Goal: Check status: Check status

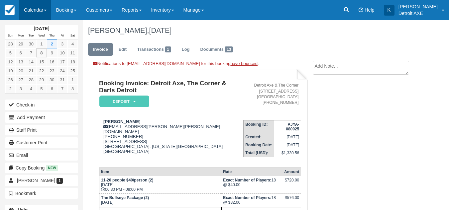
scroll to position [58, 0]
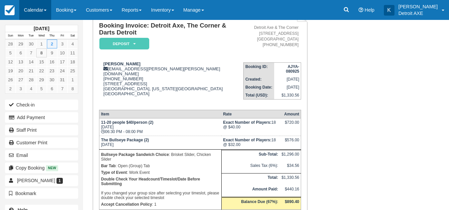
click at [36, 4] on link "Calendar" at bounding box center [35, 10] width 32 height 20
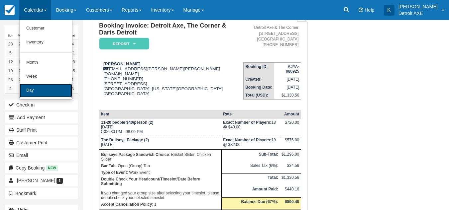
click at [37, 86] on link "Day" at bounding box center [46, 91] width 52 height 14
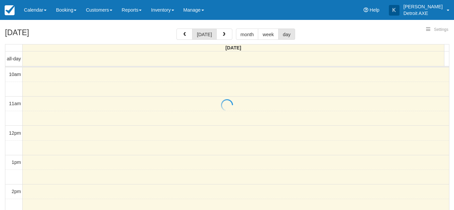
select select
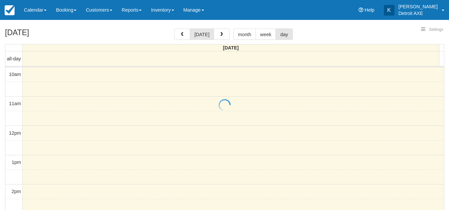
scroll to position [206, 0]
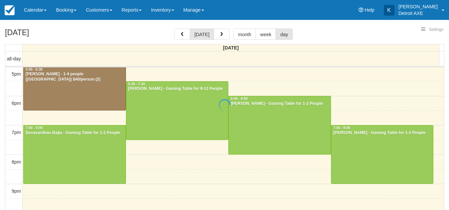
select select
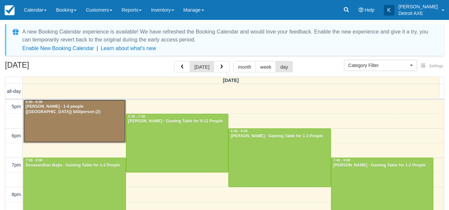
click at [77, 130] on div at bounding box center [75, 122] width 102 height 44
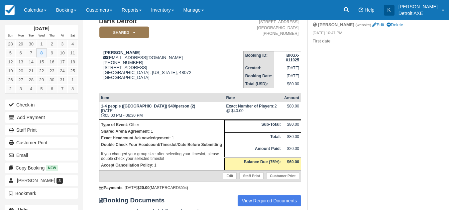
scroll to position [61, 0]
click at [41, 7] on link "Calendar" at bounding box center [35, 10] width 32 height 20
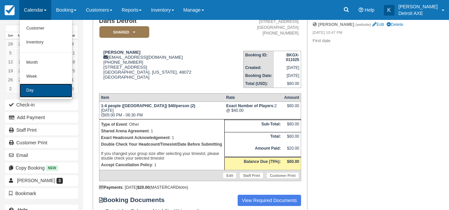
click at [42, 88] on link "Day" at bounding box center [46, 91] width 52 height 14
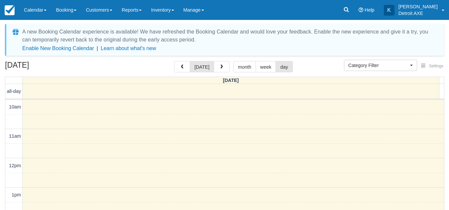
select select
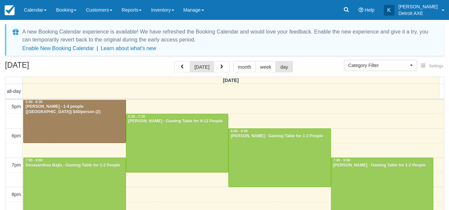
click at [134, 74] on div "October 8, 2025 today month week day" at bounding box center [224, 68] width 439 height 14
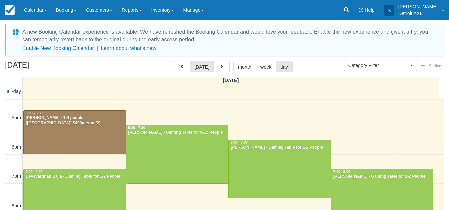
scroll to position [196, 0]
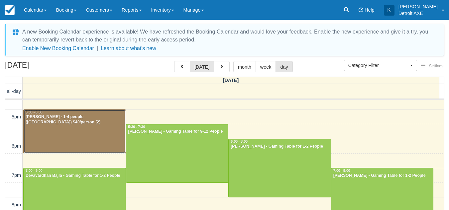
click at [66, 140] on div at bounding box center [75, 132] width 102 height 44
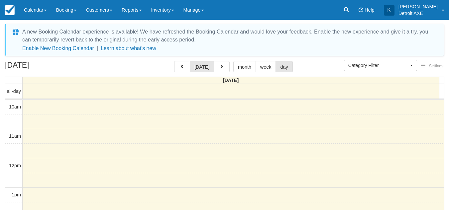
select select
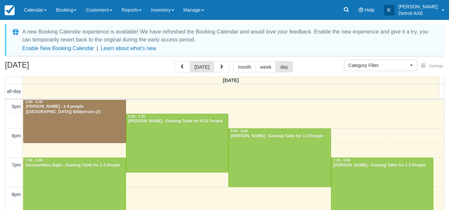
click at [330, 61] on div "[DATE] [DATE] month week day" at bounding box center [224, 68] width 439 height 14
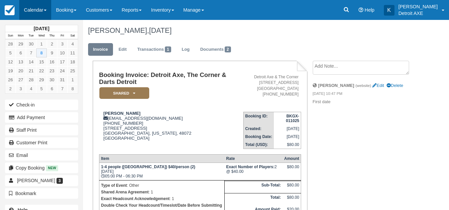
click at [35, 6] on link "Calendar" at bounding box center [35, 10] width 32 height 20
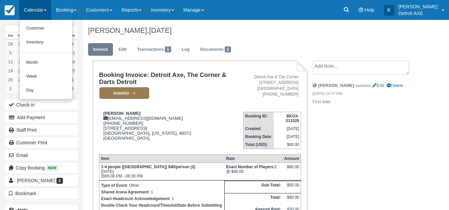
click at [38, 2] on link "Calendar" at bounding box center [35, 10] width 32 height 20
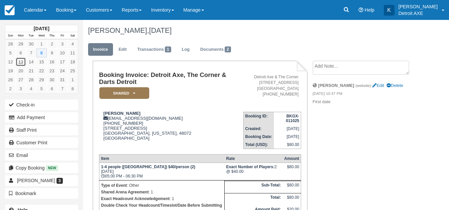
click at [21, 61] on link "13" at bounding box center [21, 61] width 10 height 9
click at [22, 63] on link "13" at bounding box center [21, 61] width 10 height 9
click at [45, 19] on link "Calendar" at bounding box center [35, 10] width 32 height 20
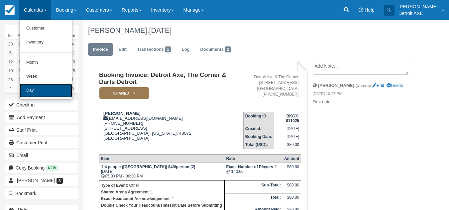
click at [38, 86] on link "Day" at bounding box center [46, 91] width 52 height 14
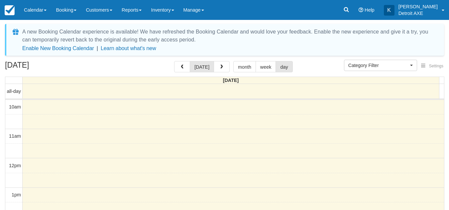
select select
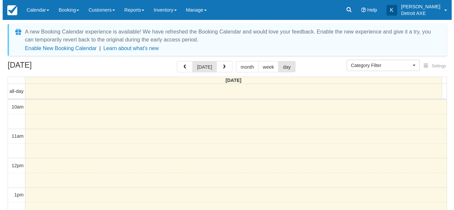
scroll to position [206, 0]
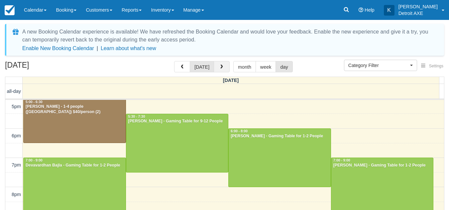
click at [216, 66] on button "button" at bounding box center [222, 66] width 16 height 11
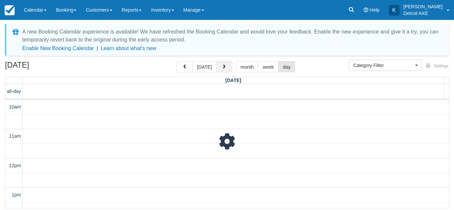
click at [216, 66] on button "button" at bounding box center [224, 66] width 16 height 11
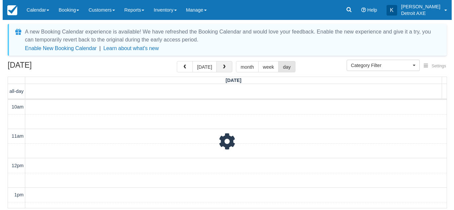
scroll to position [206, 0]
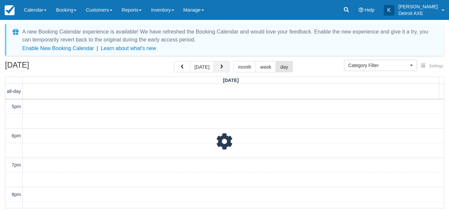
click at [216, 66] on button "button" at bounding box center [222, 66] width 16 height 11
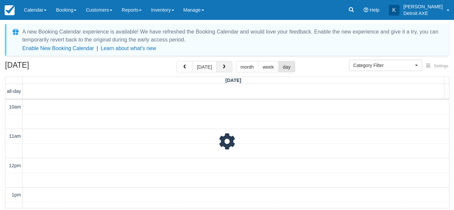
scroll to position [206, 0]
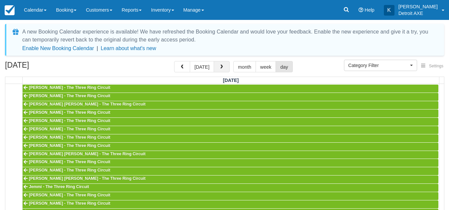
click at [216, 66] on button "button" at bounding box center [222, 66] width 16 height 11
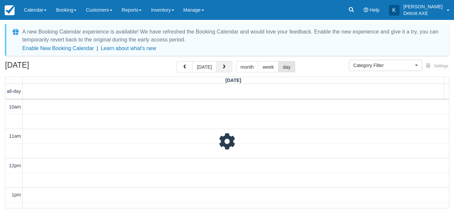
scroll to position [206, 0]
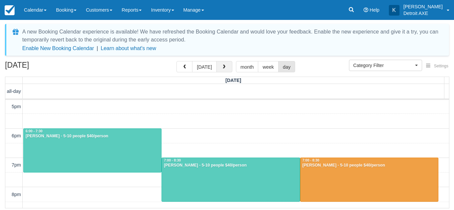
click at [216, 66] on button "button" at bounding box center [224, 66] width 16 height 11
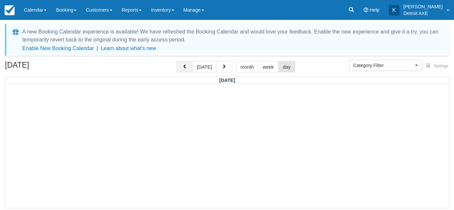
click at [187, 66] on span "button" at bounding box center [184, 67] width 5 height 5
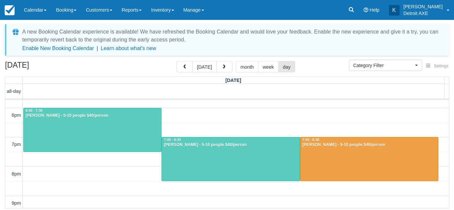
scroll to position [227, 0]
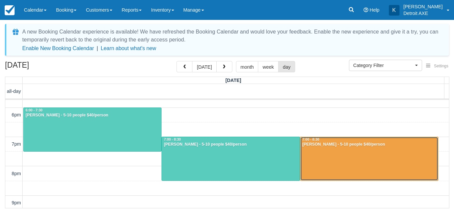
click at [339, 157] on div at bounding box center [368, 159] width 137 height 44
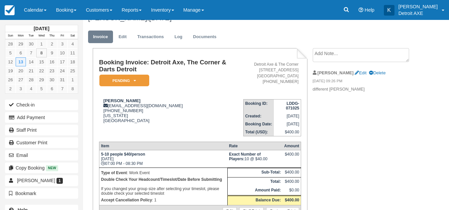
scroll to position [13, 0]
